Goal: Information Seeking & Learning: Learn about a topic

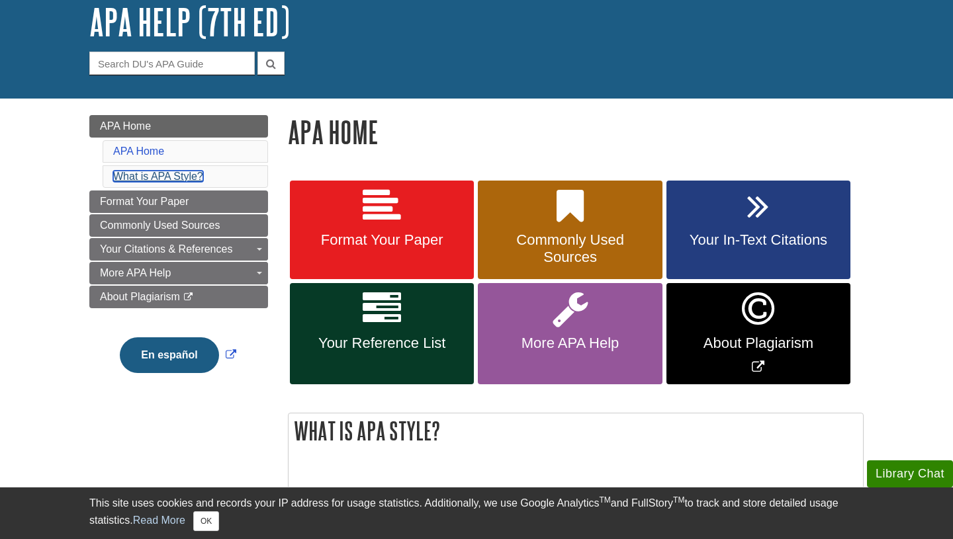
click at [161, 172] on link "What is APA Style?" at bounding box center [158, 176] width 90 height 11
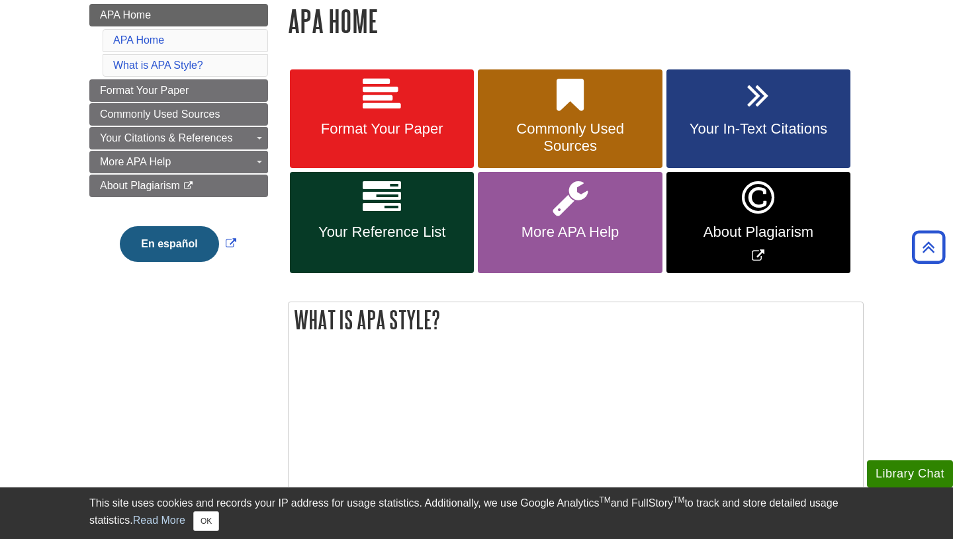
scroll to position [193, 0]
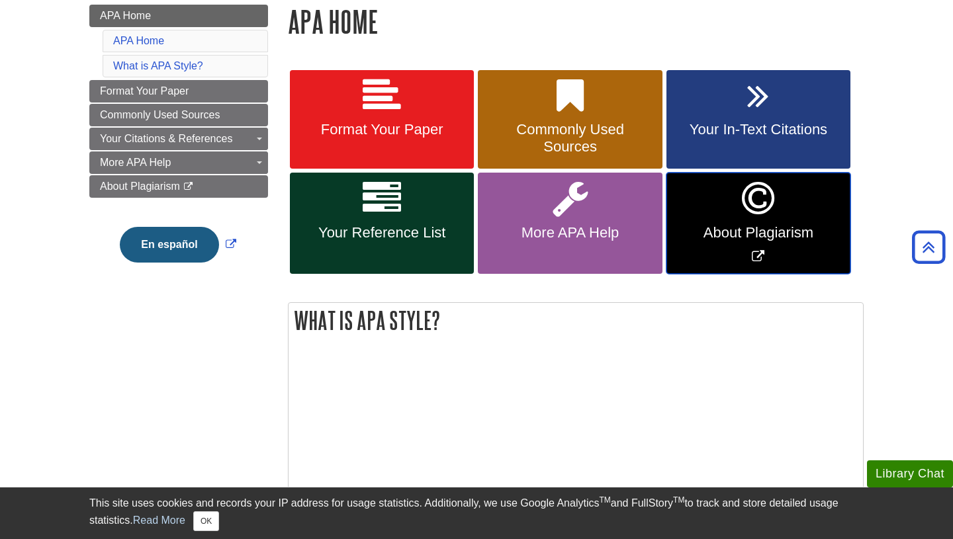
click at [763, 237] on span "About Plagiarism" at bounding box center [758, 232] width 164 height 17
click at [720, 117] on link "Your In-Text Citations" at bounding box center [758, 119] width 184 height 99
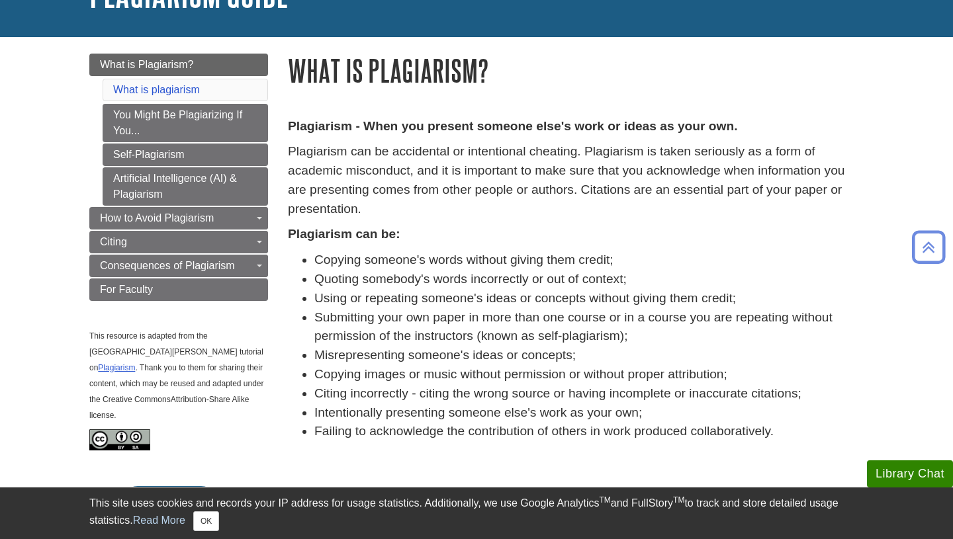
scroll to position [112, 0]
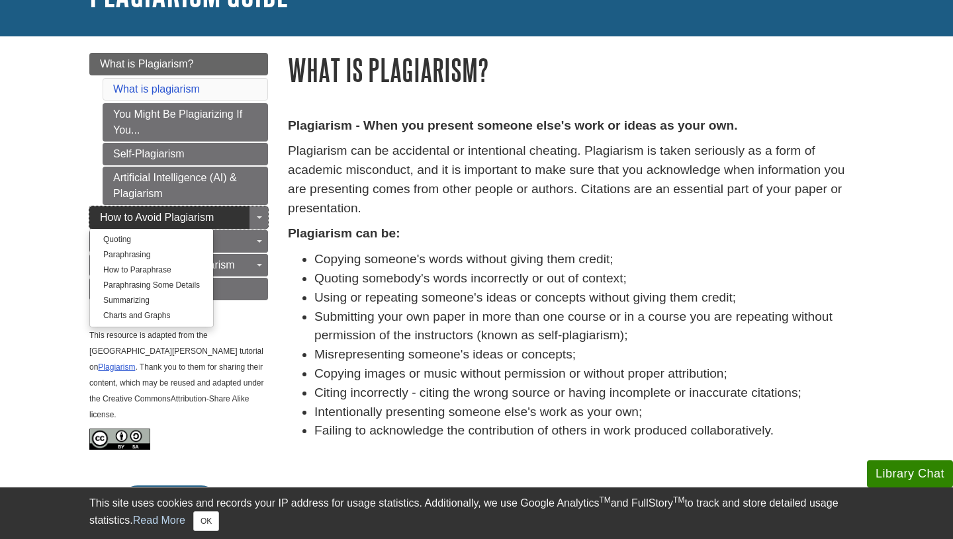
click at [142, 222] on span "How to Avoid Plagiarism" at bounding box center [157, 217] width 114 height 11
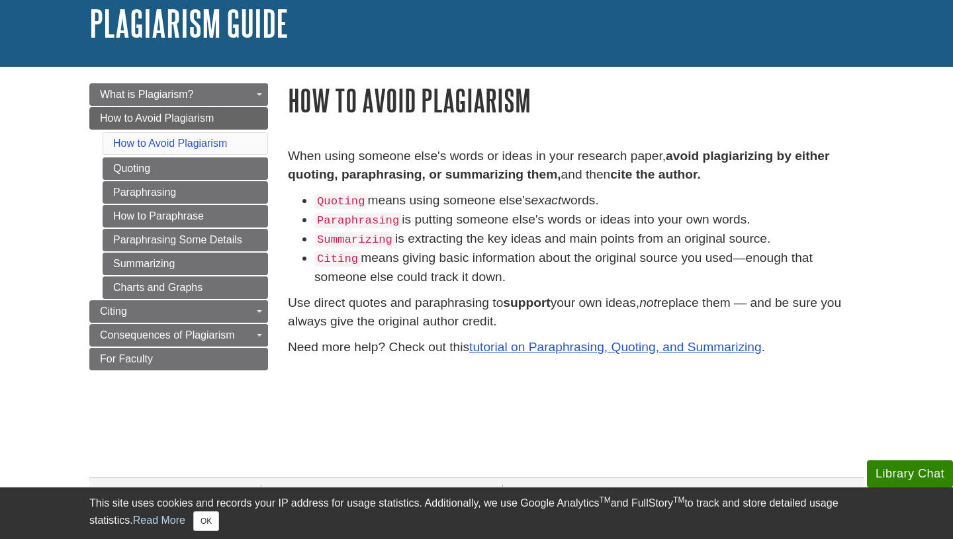
scroll to position [82, 0]
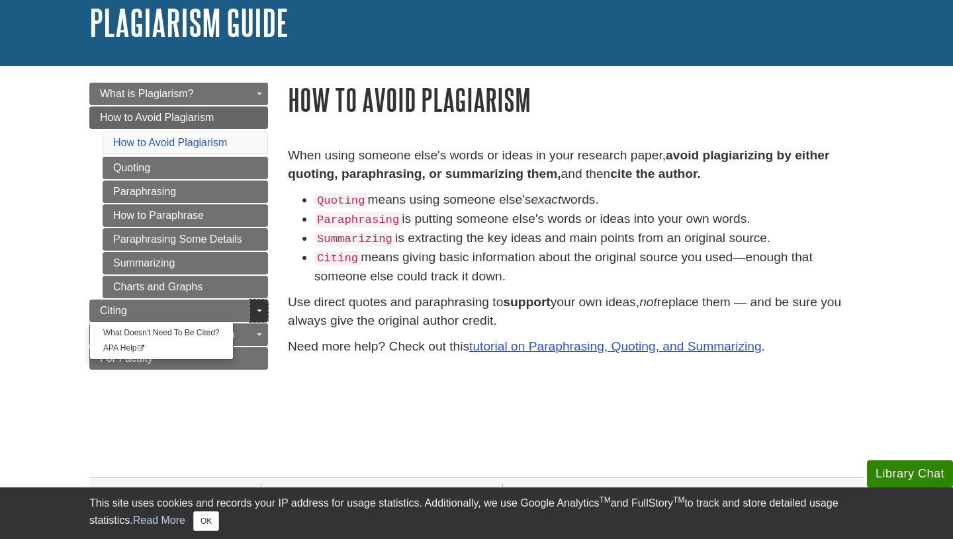
click at [263, 311] on link "Toggle Dropdown" at bounding box center [258, 311] width 19 height 22
click at [257, 314] on link "Toggle Dropdown" at bounding box center [258, 311] width 19 height 22
click at [222, 317] on link "Citing" at bounding box center [178, 311] width 179 height 22
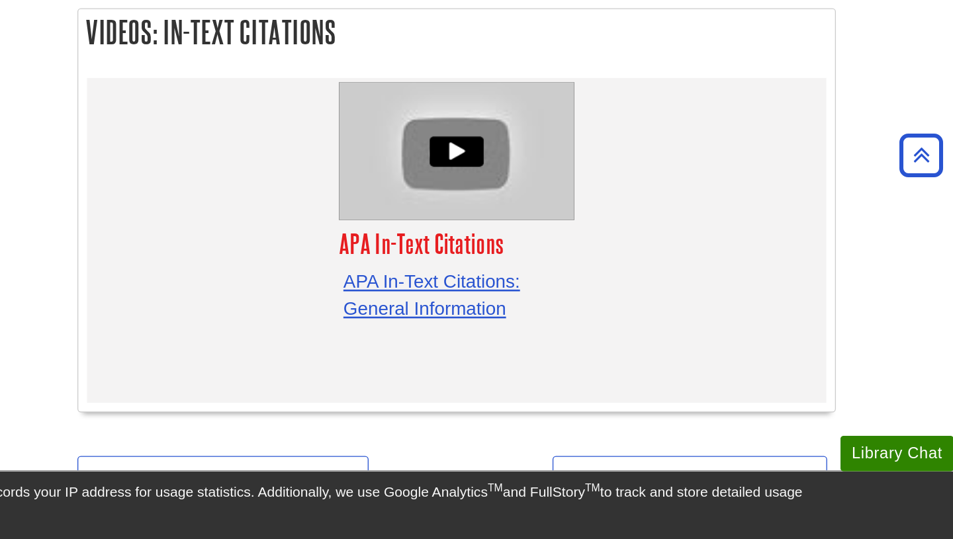
scroll to position [4215, 0]
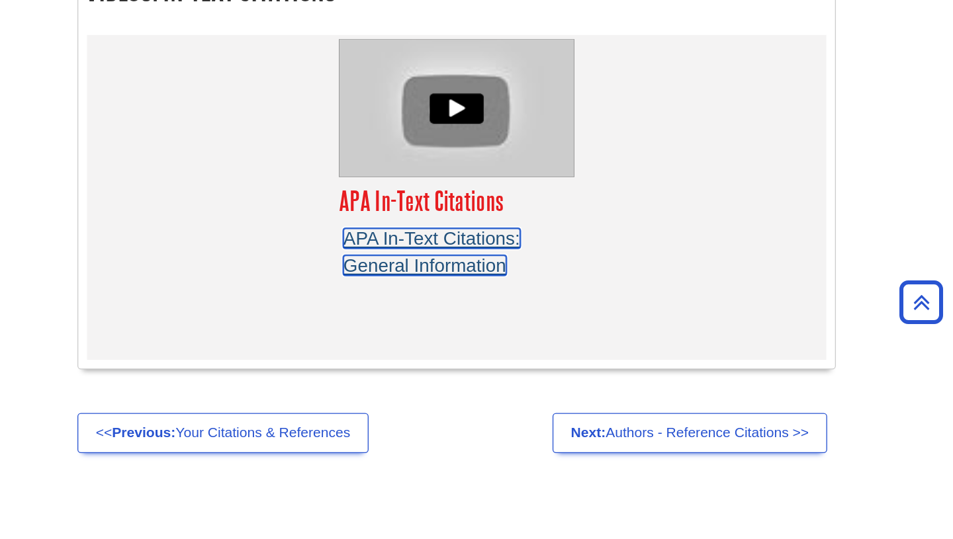
click at [542, 191] on link "APA In-Text Citations: General Information" at bounding box center [557, 209] width 134 height 36
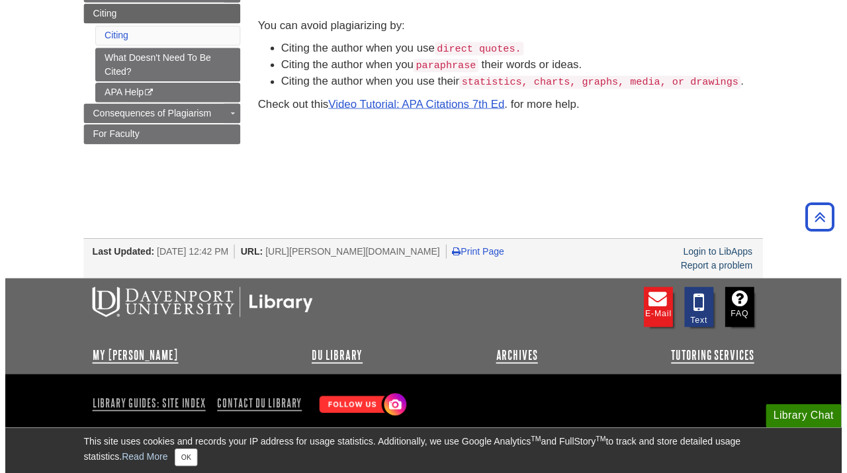
scroll to position [216, 0]
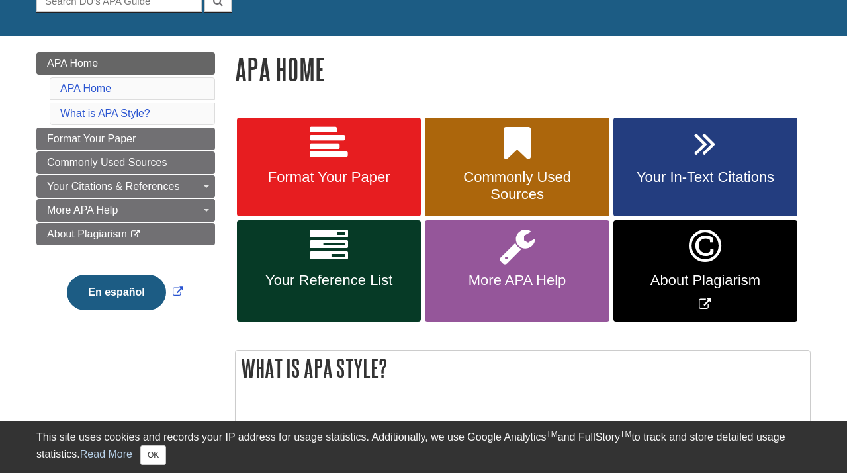
scroll to position [153, 0]
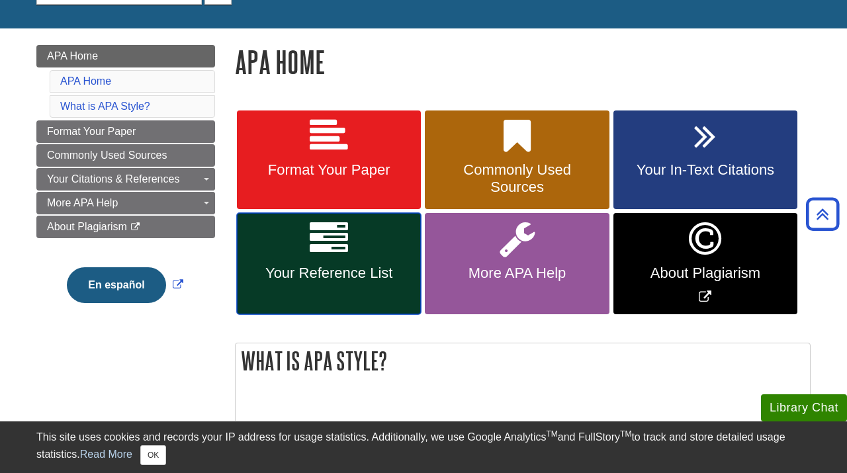
click at [333, 302] on link "Your Reference List" at bounding box center [329, 263] width 184 height 101
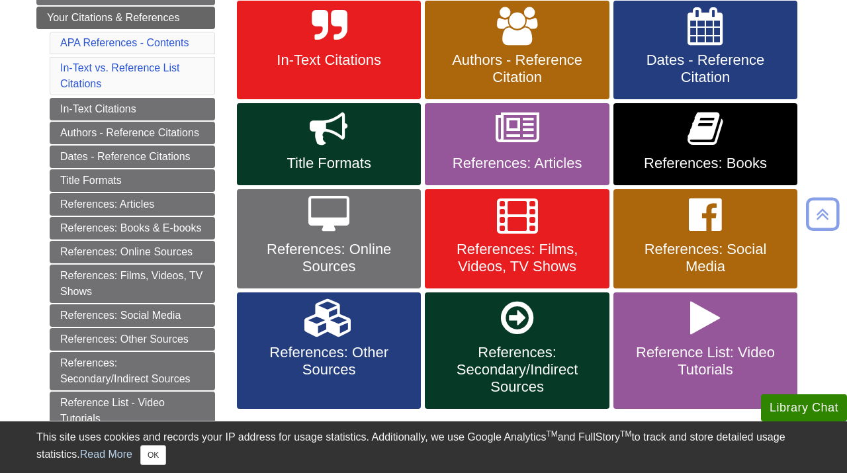
scroll to position [286, 0]
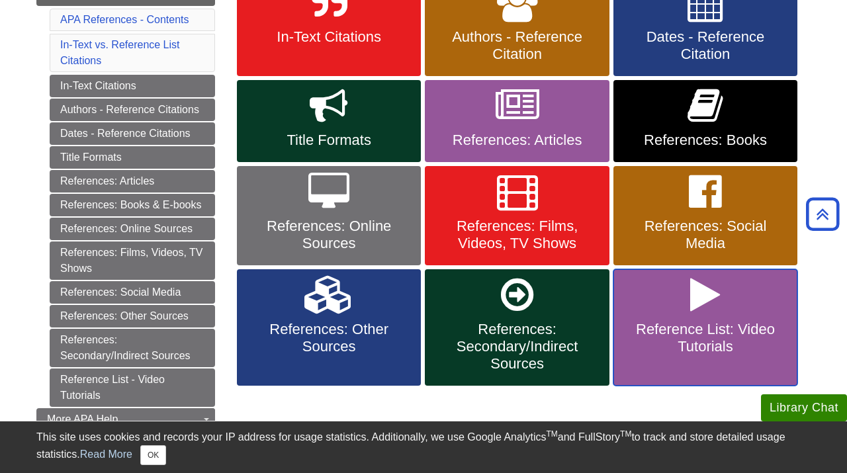
click at [705, 325] on span "Reference List: Video Tutorials" at bounding box center [705, 338] width 164 height 34
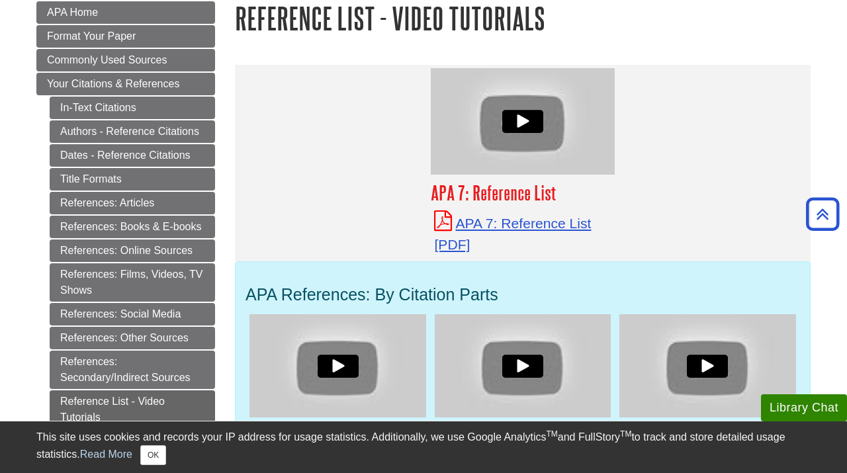
scroll to position [177, 0]
